Goal: Communication & Community: Answer question/provide support

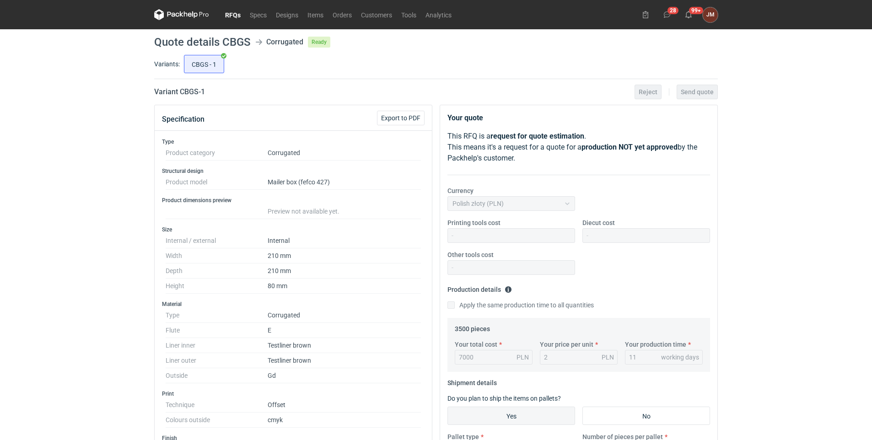
scroll to position [176, 0]
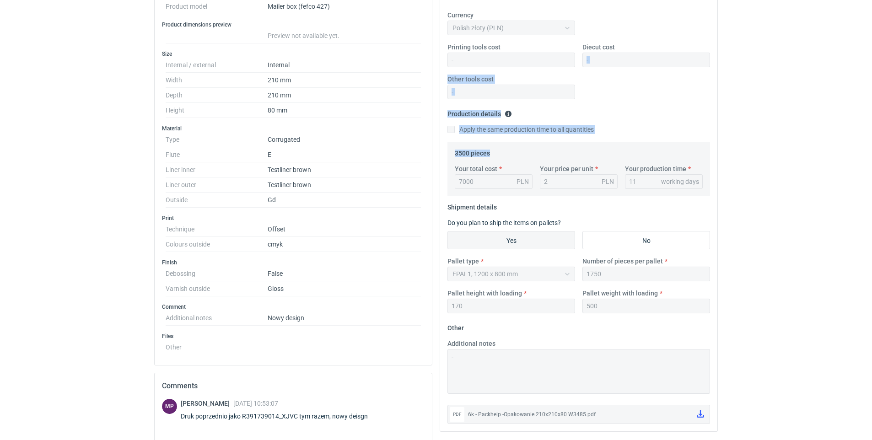
drag, startPoint x: 871, startPoint y: 145, endPoint x: 864, endPoint y: 52, distance: 92.6
click at [864, 52] on div "RFQs Specs Designs Items Orders Customers Tools Analytics 28 99+ [PERSON_NAME] …" at bounding box center [436, 44] width 872 height 440
click at [860, 148] on div "RFQs Specs Designs Items Orders Customers Tools Analytics 28 99+ [PERSON_NAME] …" at bounding box center [436, 44] width 872 height 440
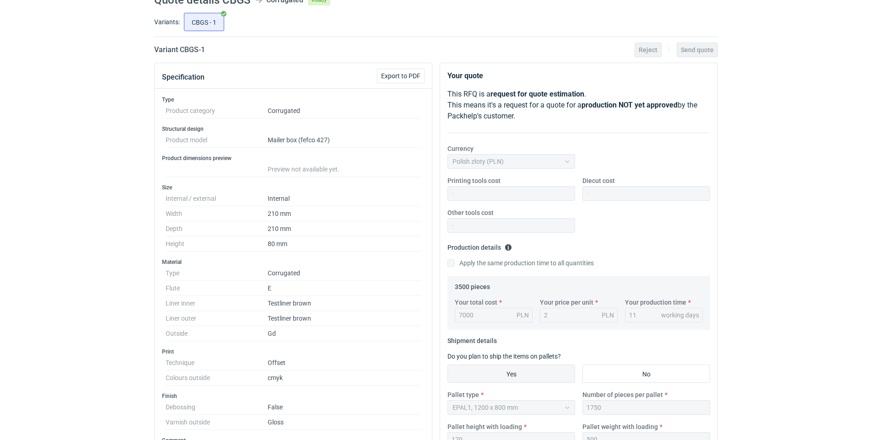
scroll to position [0, 0]
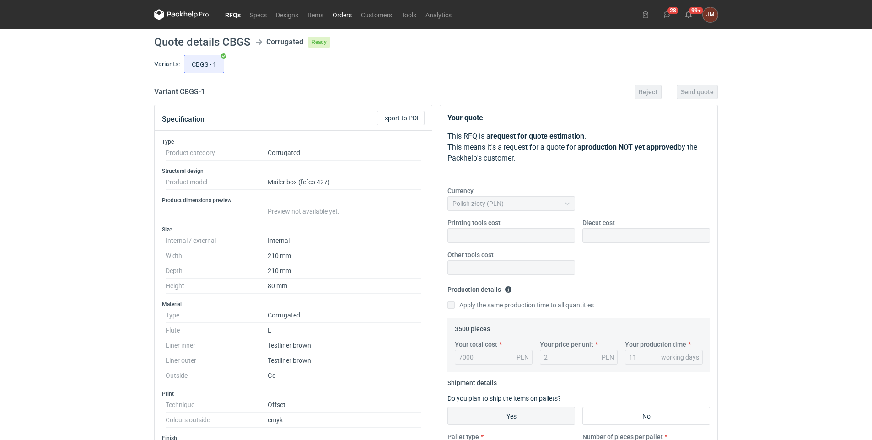
click at [346, 15] on link "Orders" at bounding box center [342, 14] width 28 height 11
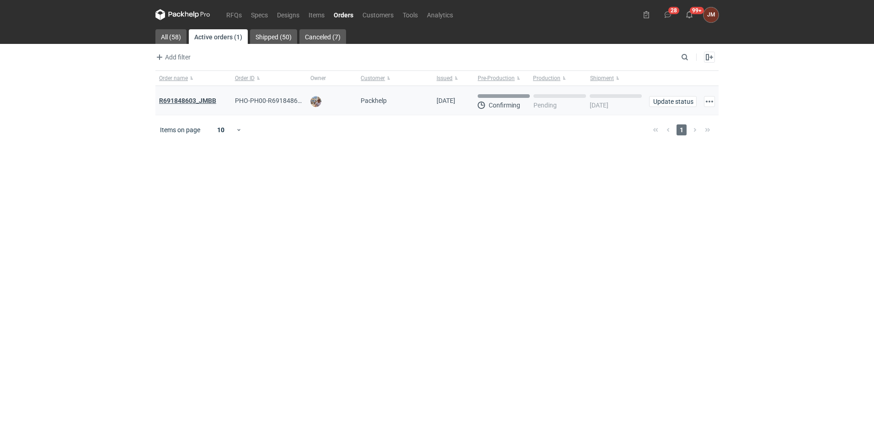
click at [209, 100] on strong "R691848603_JMBB" at bounding box center [187, 100] width 57 height 7
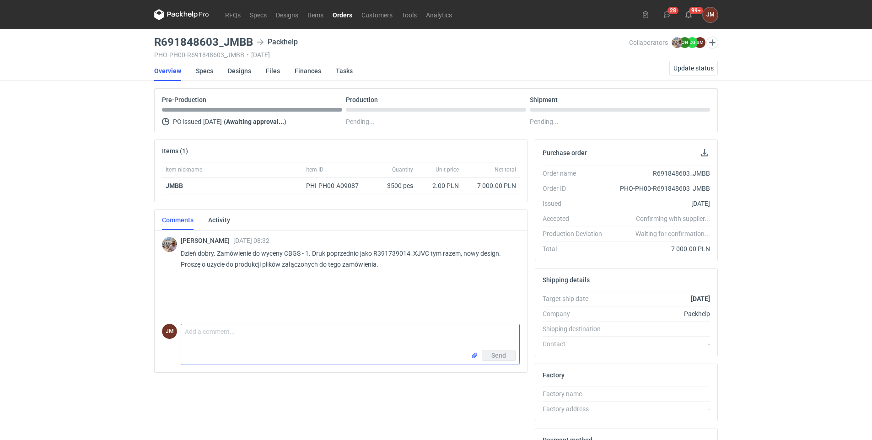
click at [471, 356] on input "file" at bounding box center [474, 356] width 7 height 10
click at [213, 334] on textarea "Comment message" at bounding box center [350, 337] width 338 height 26
type textarea "P"
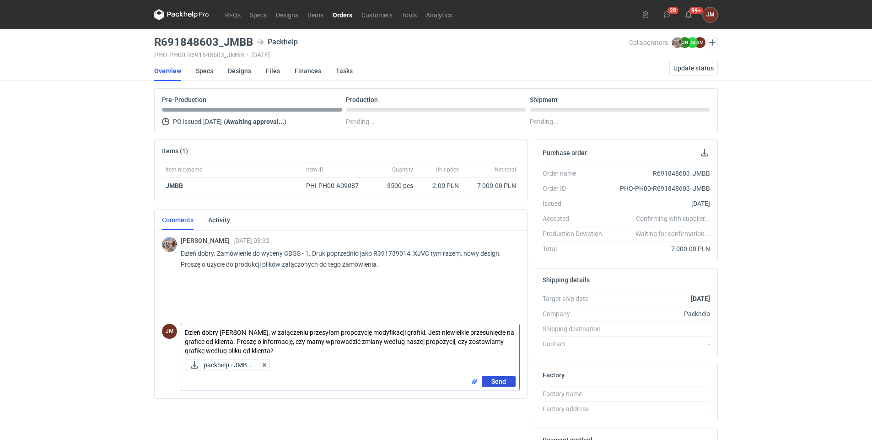
type textarea "Dzień dobry [PERSON_NAME], w załączeniu przesyłam propozycję modyfikacji grafik…"
click at [503, 380] on span "Send" at bounding box center [498, 381] width 15 height 6
